Goal: Navigation & Orientation: Find specific page/section

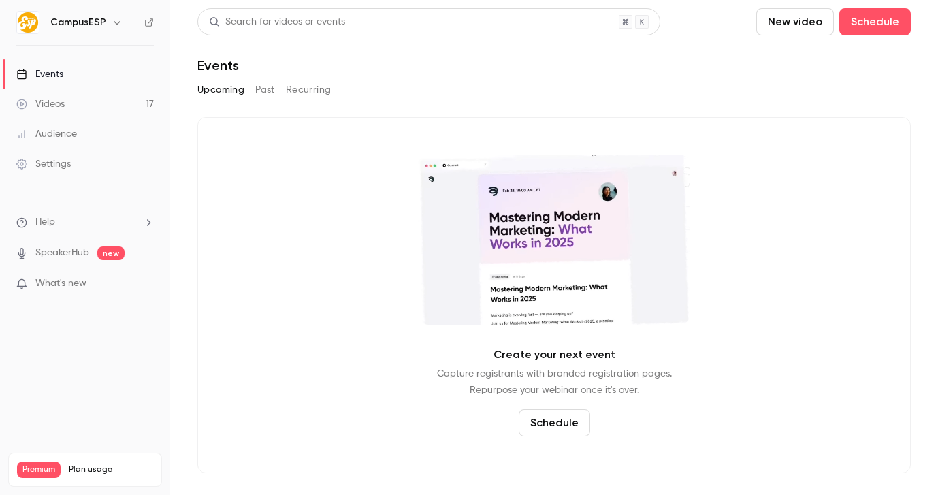
click at [95, 101] on link "Videos 17" at bounding box center [85, 104] width 170 height 30
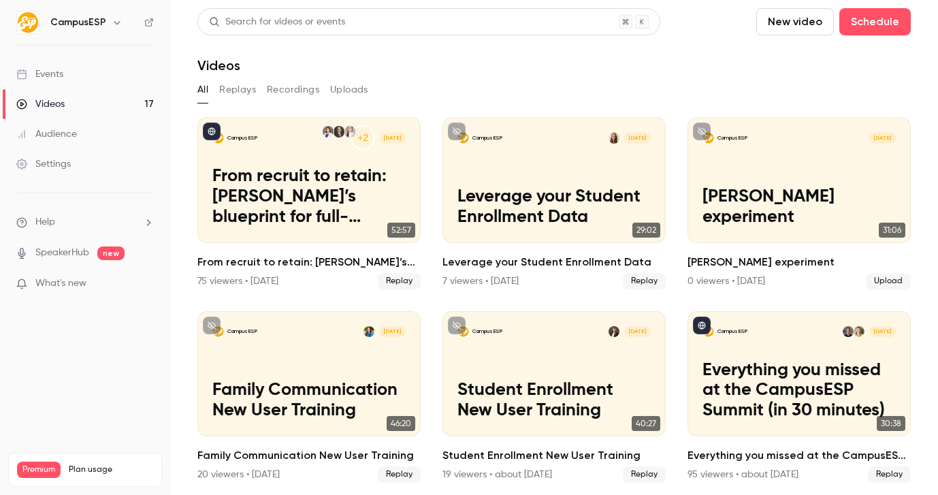
click at [335, 23] on div "Search for videos or events" at bounding box center [277, 22] width 136 height 14
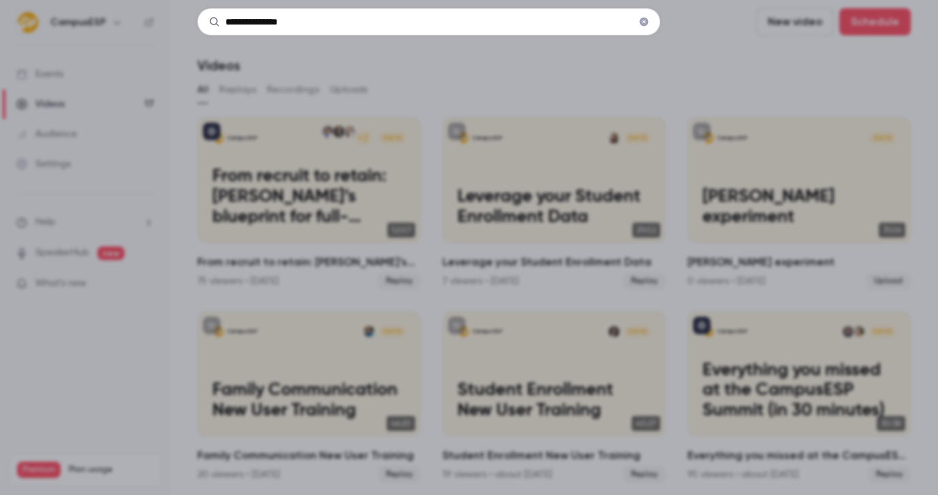
type input "**********"
click at [400, 61] on div "**********" at bounding box center [469, 247] width 938 height 495
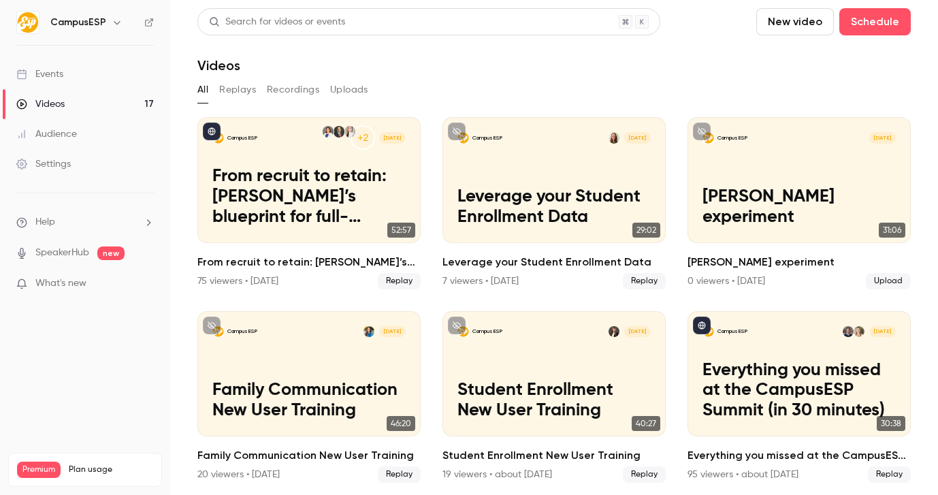
click at [293, 85] on button "Recordings" at bounding box center [293, 90] width 52 height 22
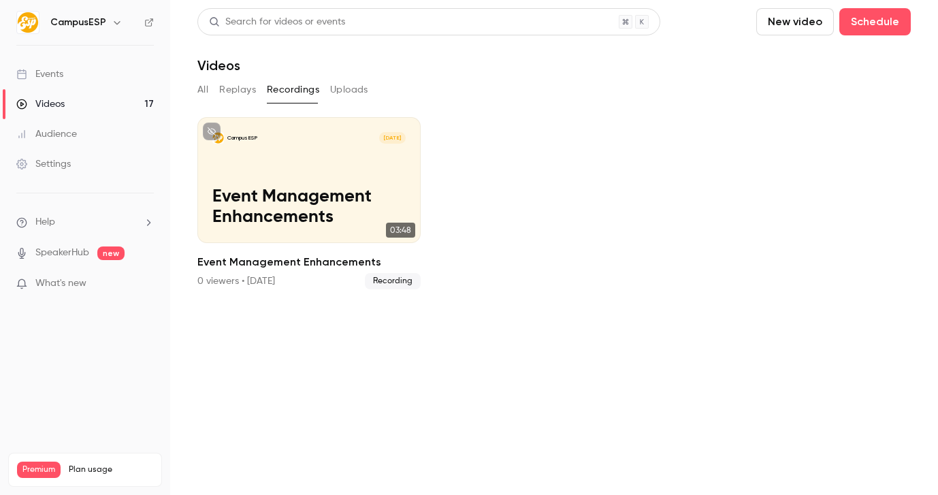
click at [68, 131] on div "Audience" at bounding box center [46, 134] width 61 height 14
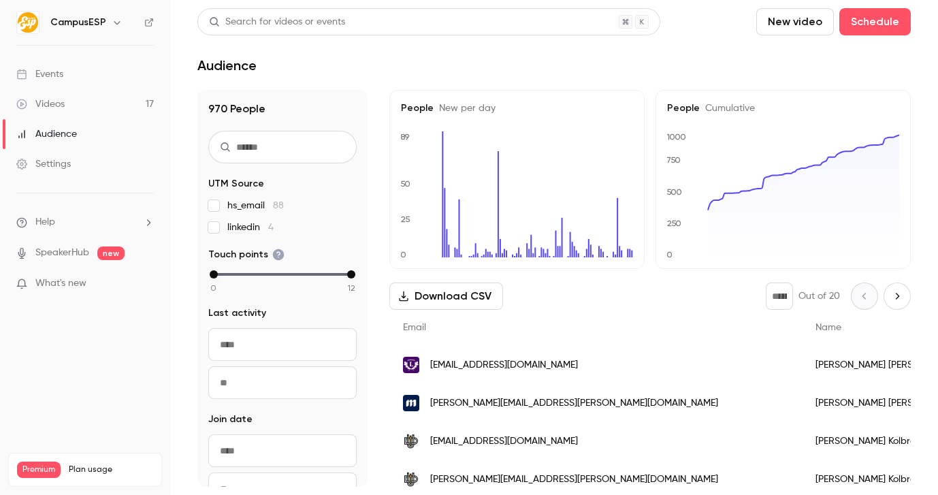
click at [66, 169] on div "Settings" at bounding box center [43, 164] width 54 height 14
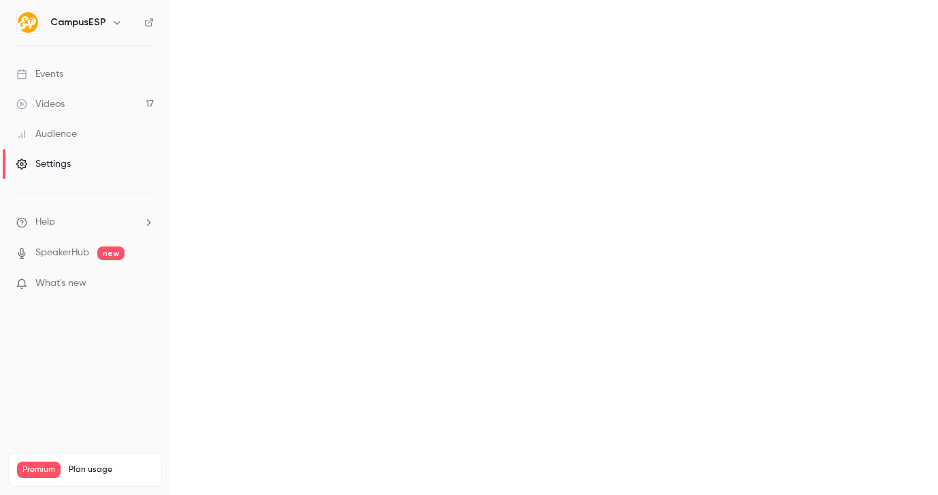
click at [69, 70] on link "Events" at bounding box center [85, 74] width 170 height 30
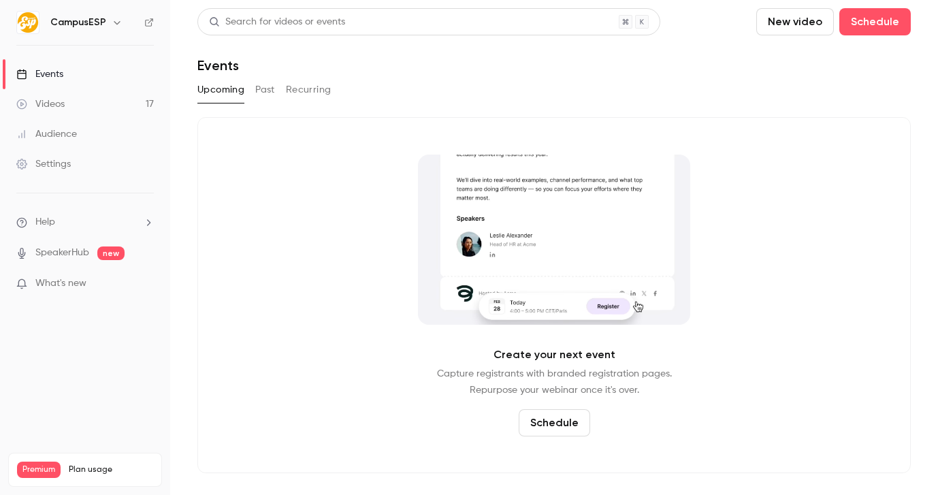
click at [63, 76] on div "Events" at bounding box center [39, 74] width 47 height 14
click at [253, 95] on div "Upcoming Past Recurring" at bounding box center [553, 90] width 713 height 22
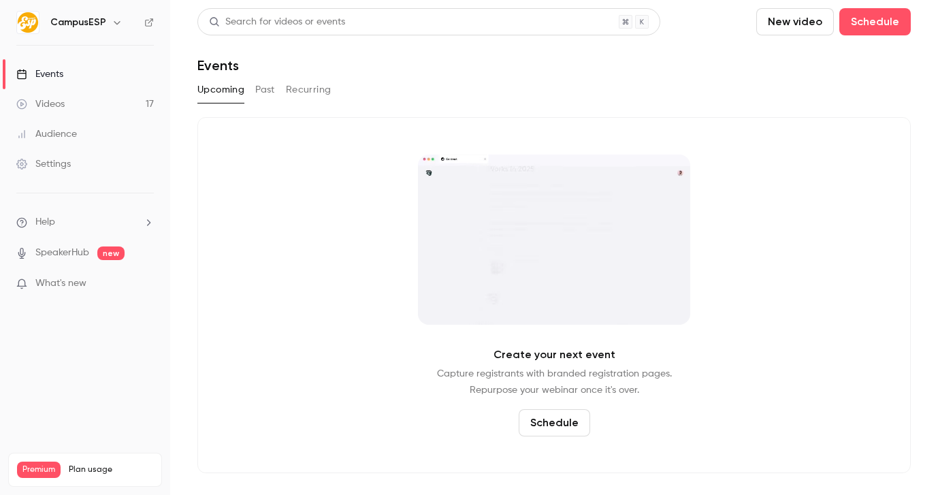
click at [265, 92] on button "Past" at bounding box center [265, 90] width 20 height 22
